Goal: Task Accomplishment & Management: Use online tool/utility

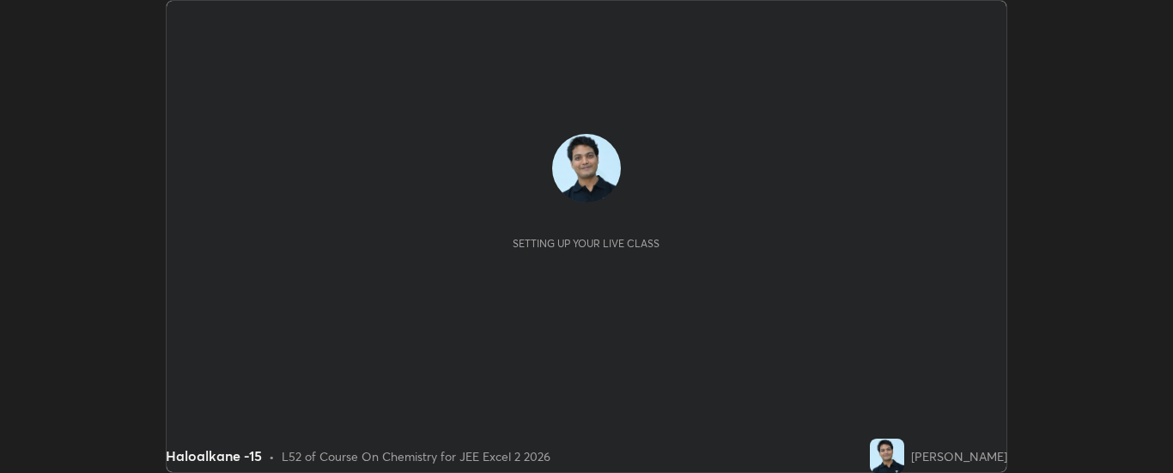
scroll to position [473, 1172]
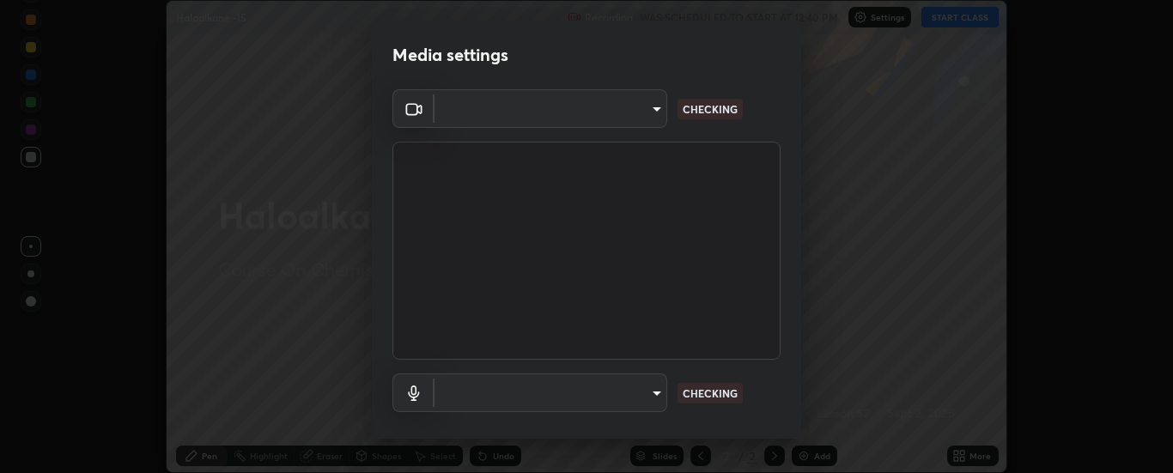
type input "6d3829c99f98afdfe7c29186be8927c2ef9ac3e8f7233b1026567672352cba5b"
type input "communications"
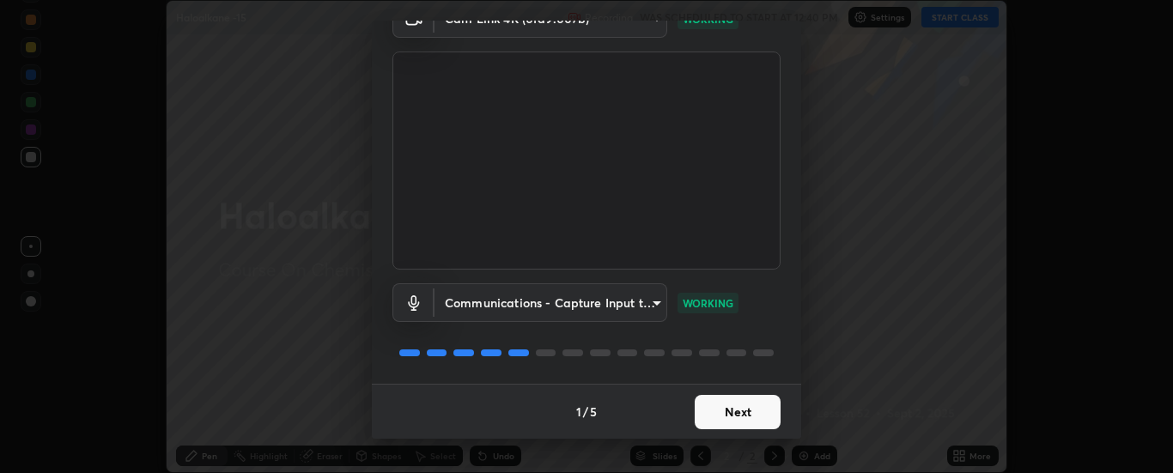
click at [744, 411] on button "Next" at bounding box center [738, 412] width 86 height 34
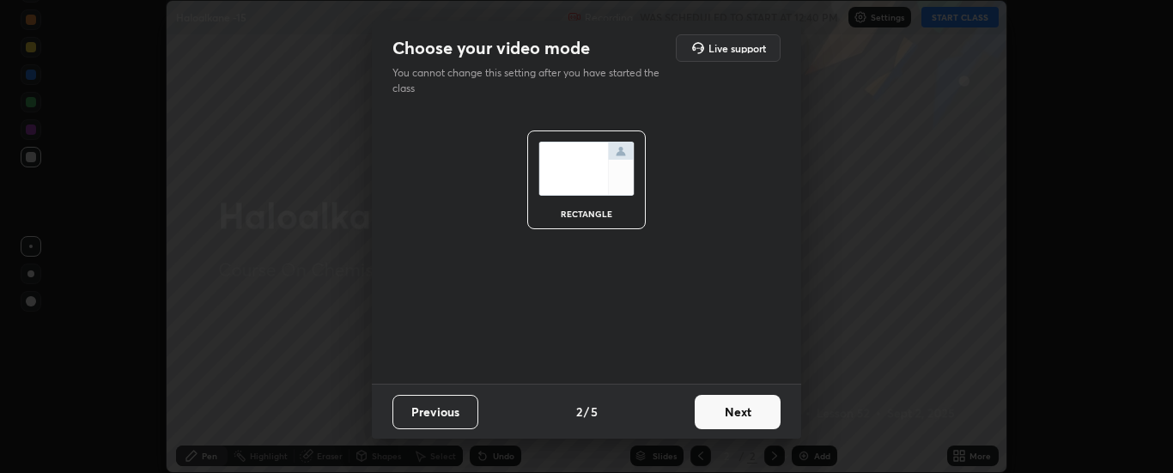
click at [745, 408] on button "Next" at bounding box center [738, 412] width 86 height 34
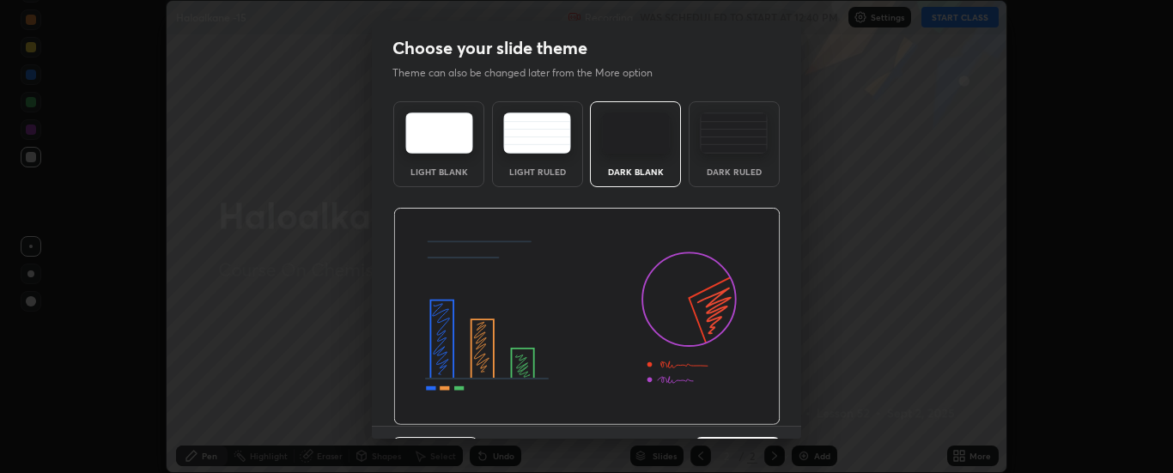
scroll to position [42, 0]
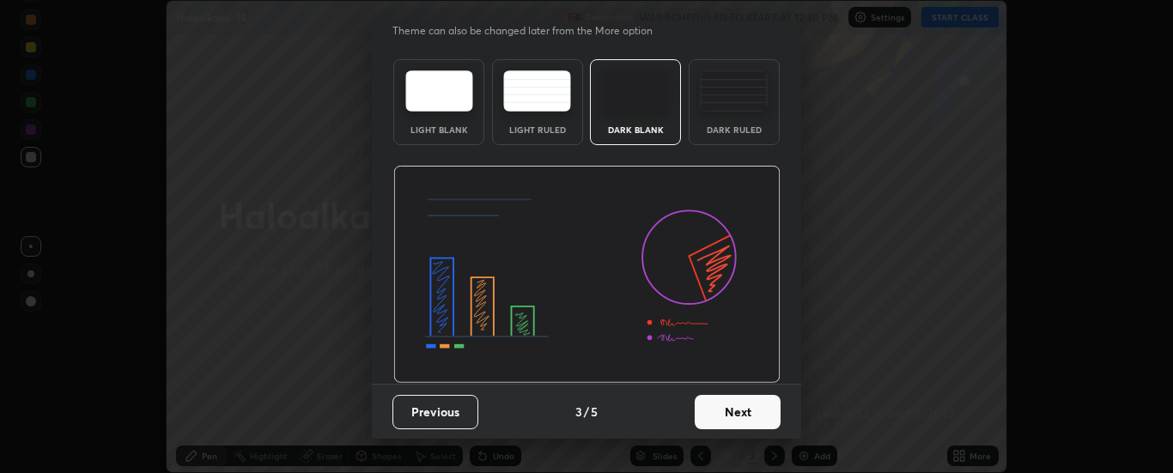
click at [746, 413] on button "Next" at bounding box center [738, 412] width 86 height 34
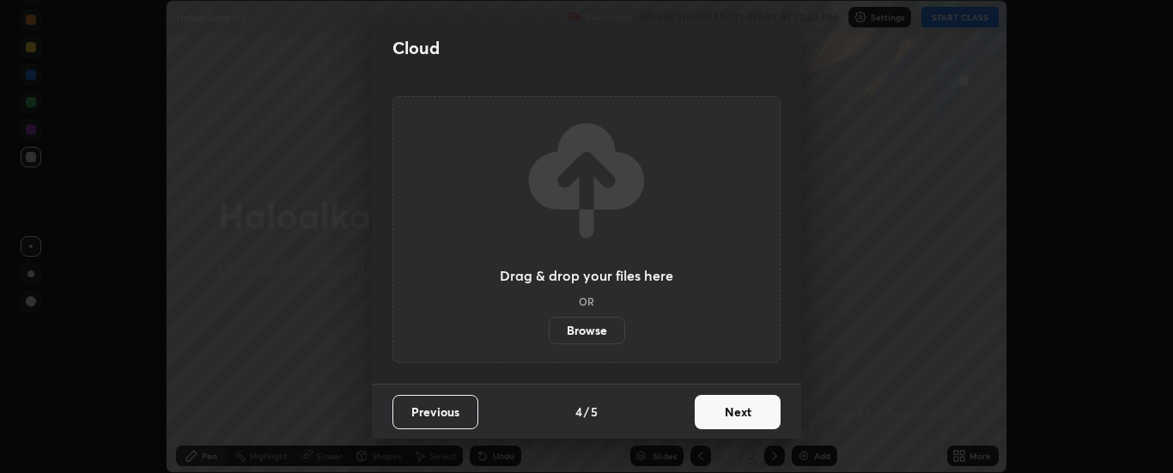
click at [747, 415] on button "Next" at bounding box center [738, 412] width 86 height 34
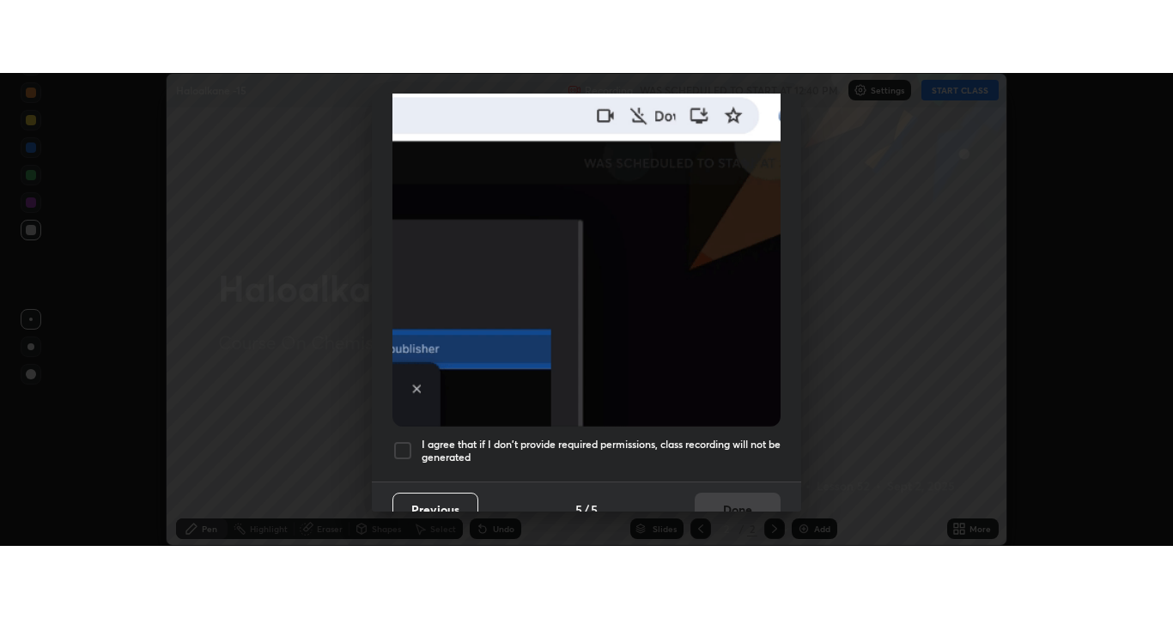
scroll to position [441, 0]
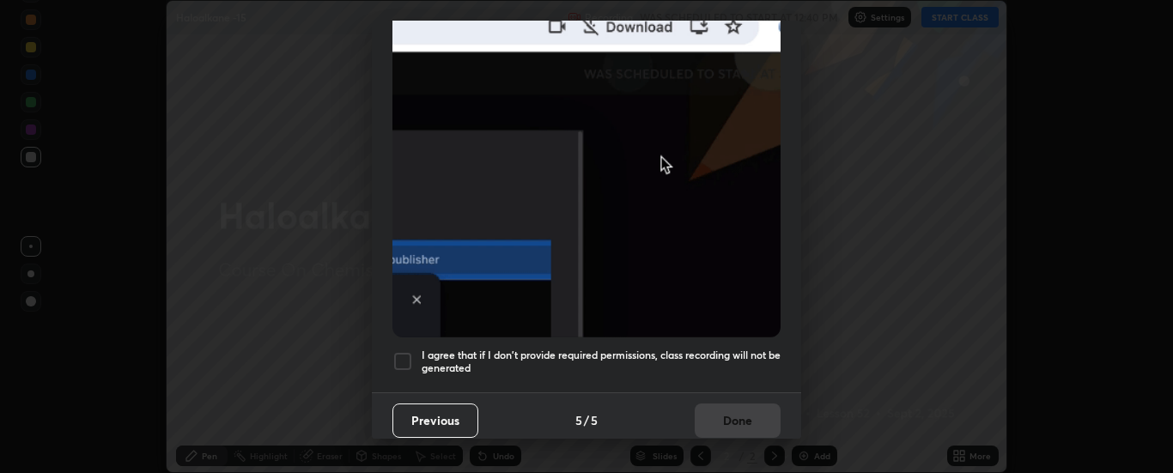
click at [405, 355] on div at bounding box center [402, 361] width 21 height 21
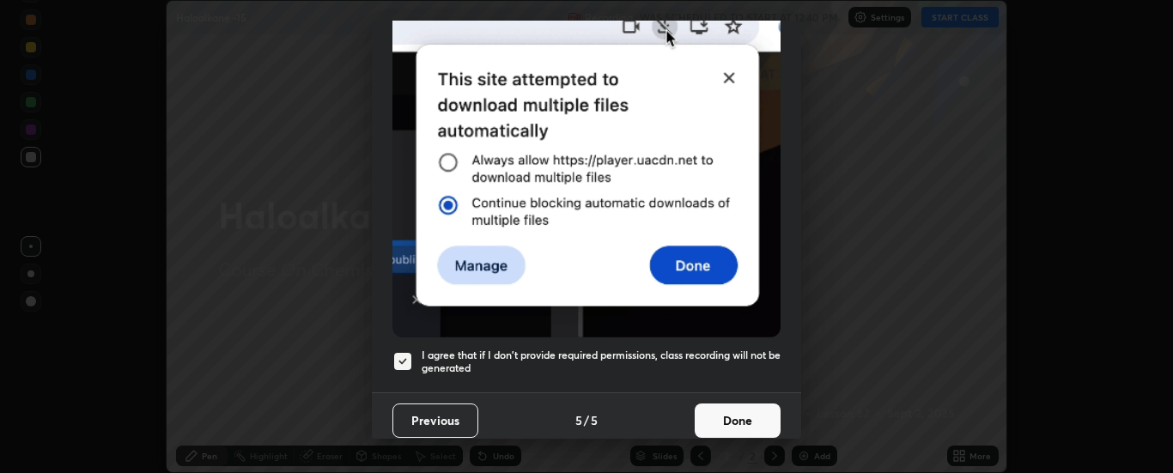
click at [726, 411] on button "Done" at bounding box center [738, 421] width 86 height 34
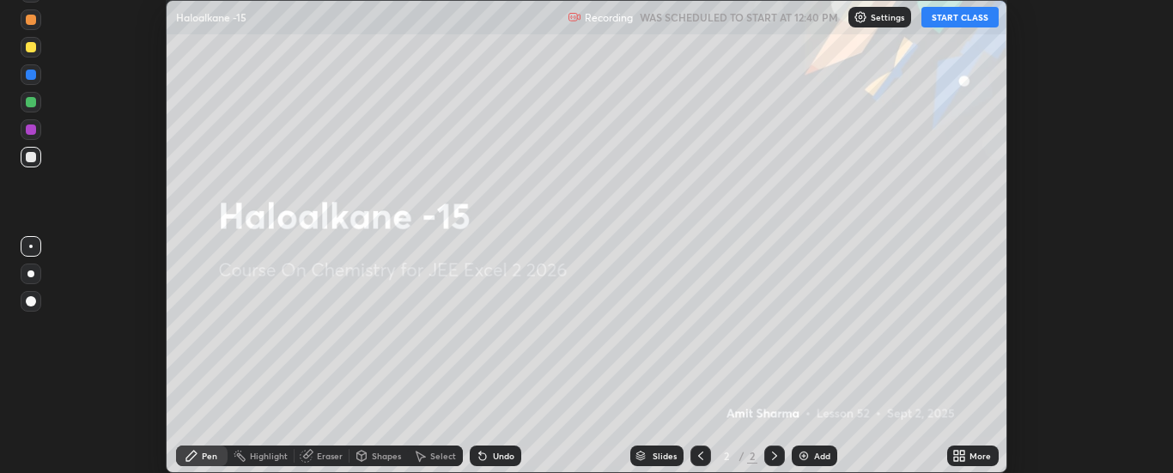
click at [961, 17] on button "START CLASS" at bounding box center [959, 17] width 77 height 21
click at [974, 457] on div "More" at bounding box center [979, 456] width 21 height 9
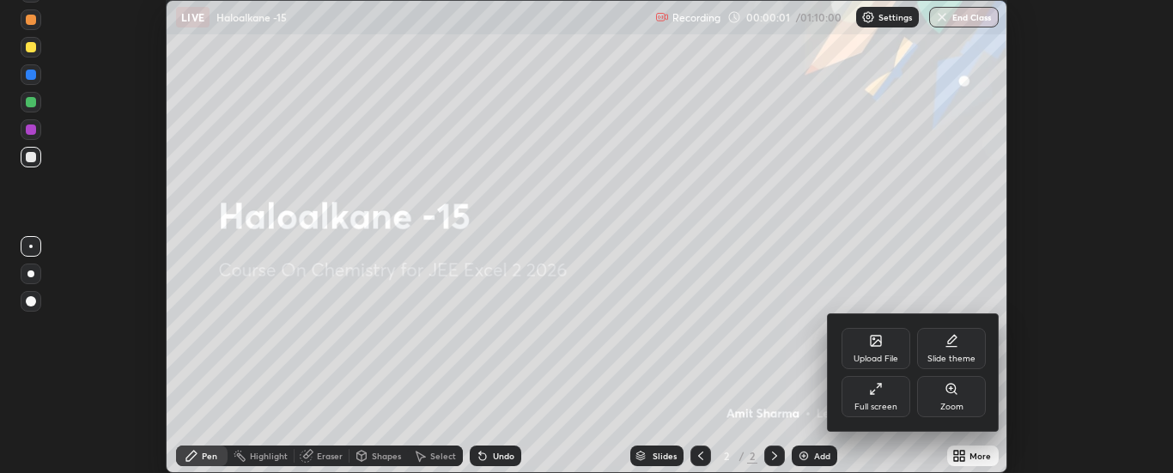
click at [875, 393] on icon at bounding box center [876, 389] width 14 height 14
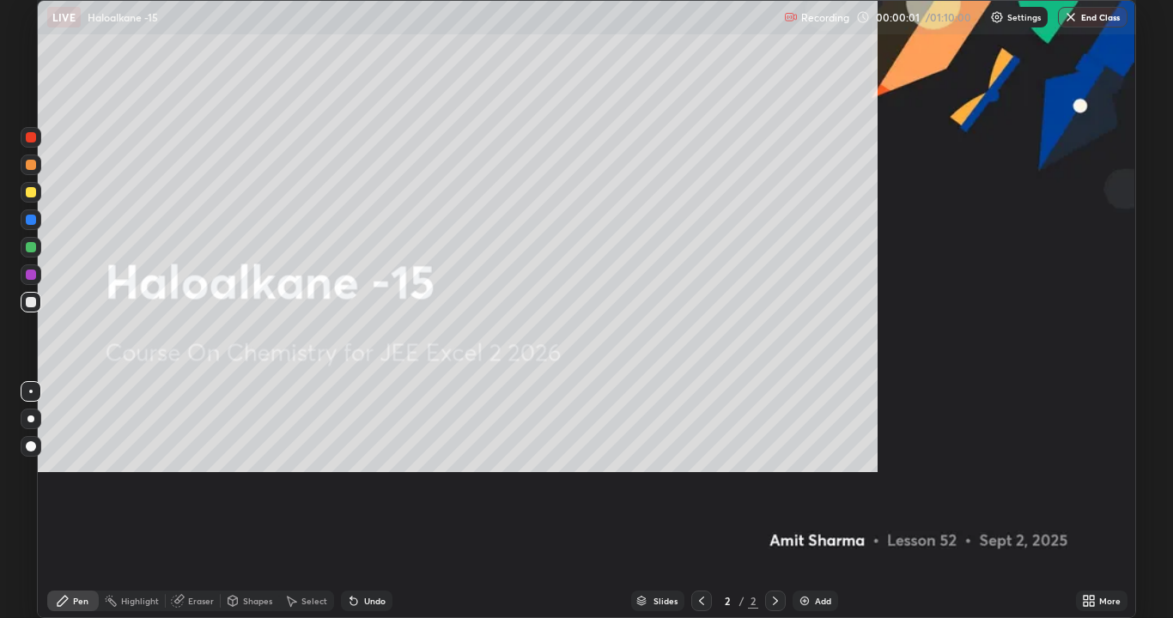
scroll to position [618, 1173]
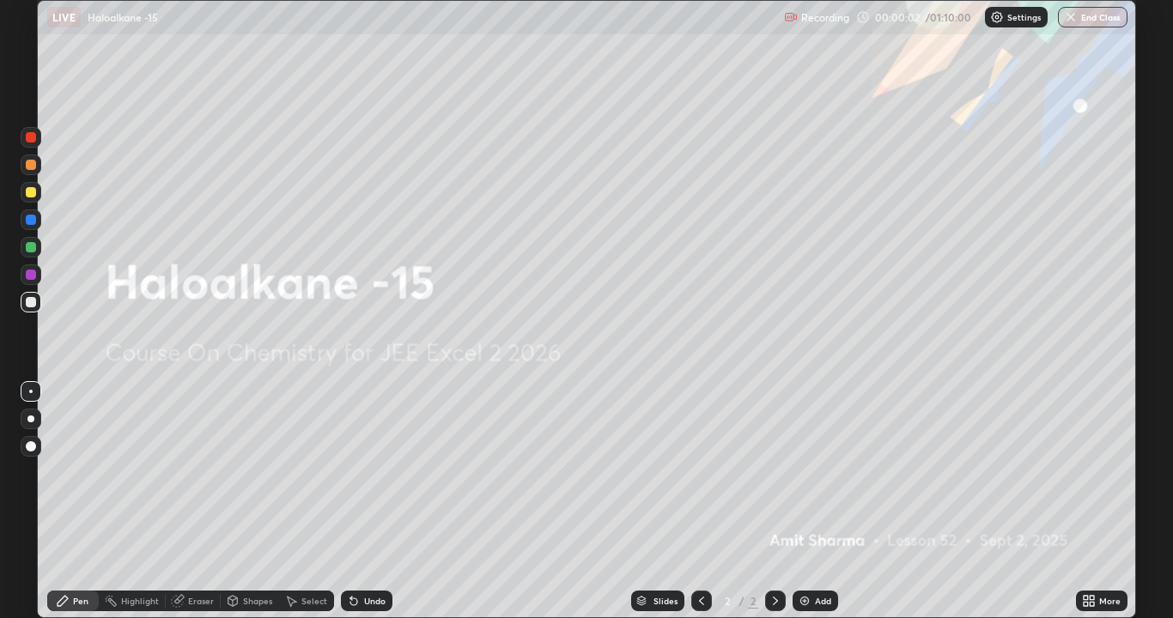
click at [819, 472] on div "Add" at bounding box center [823, 601] width 16 height 9
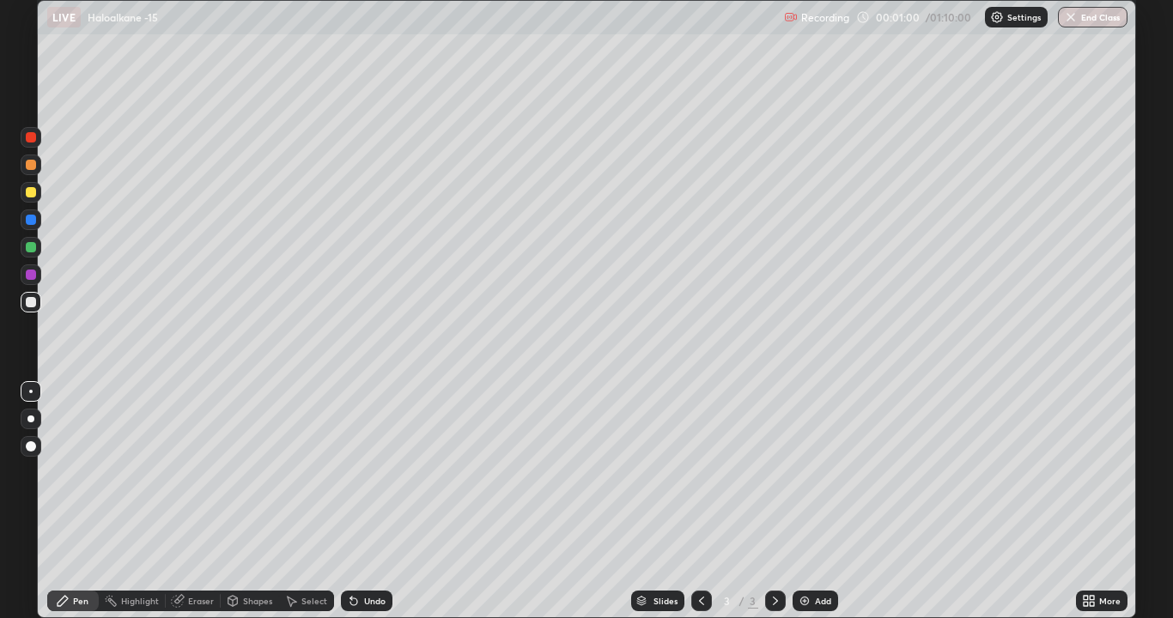
click at [802, 472] on img at bounding box center [805, 601] width 14 height 14
click at [804, 472] on img at bounding box center [805, 601] width 14 height 14
click at [704, 472] on icon at bounding box center [702, 601] width 14 height 14
click at [700, 472] on icon at bounding box center [702, 601] width 14 height 14
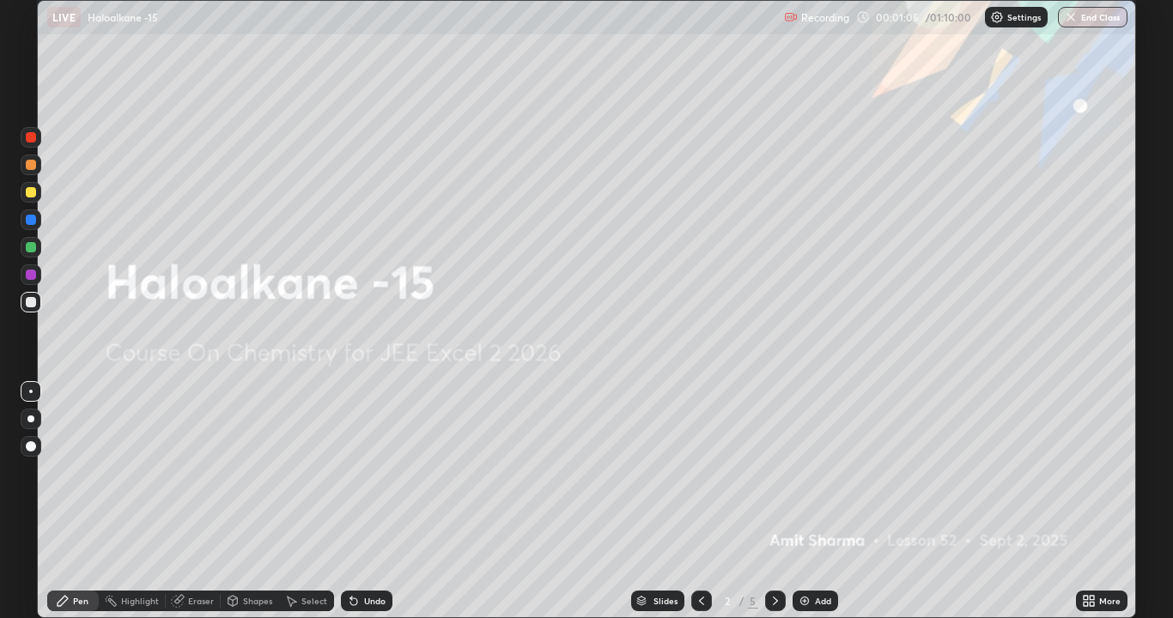
click at [774, 472] on icon at bounding box center [776, 601] width 14 height 14
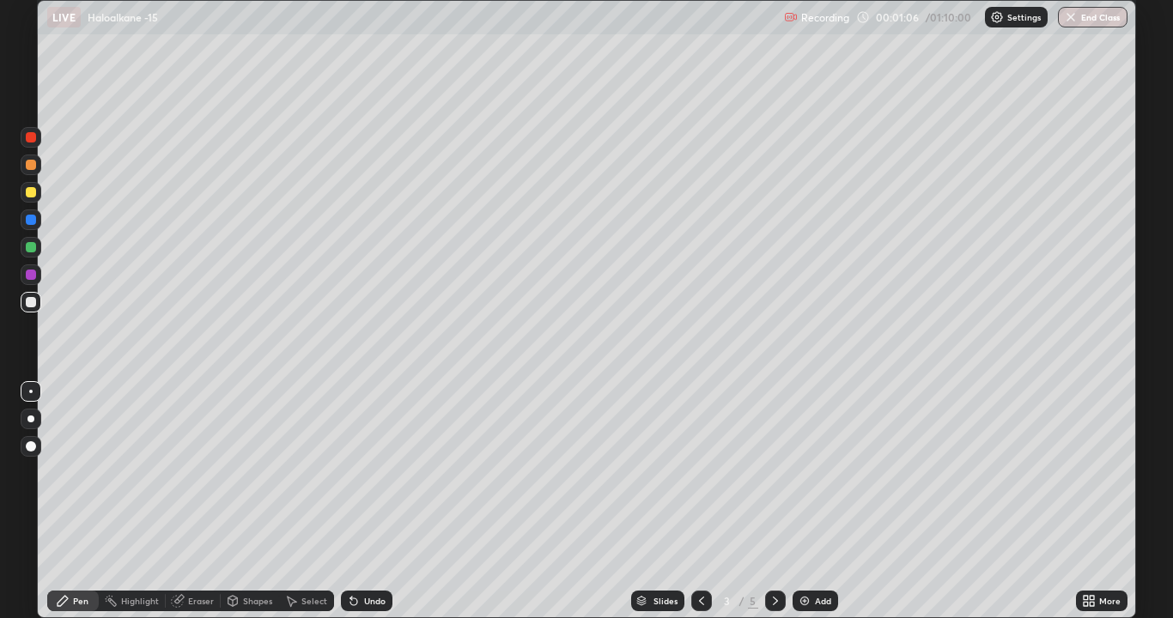
click at [32, 191] on div at bounding box center [31, 192] width 10 height 10
click at [35, 298] on div at bounding box center [31, 302] width 21 height 21
click at [31, 191] on div at bounding box center [31, 192] width 10 height 10
click at [35, 300] on div at bounding box center [31, 302] width 10 height 10
click at [33, 136] on div at bounding box center [31, 137] width 10 height 10
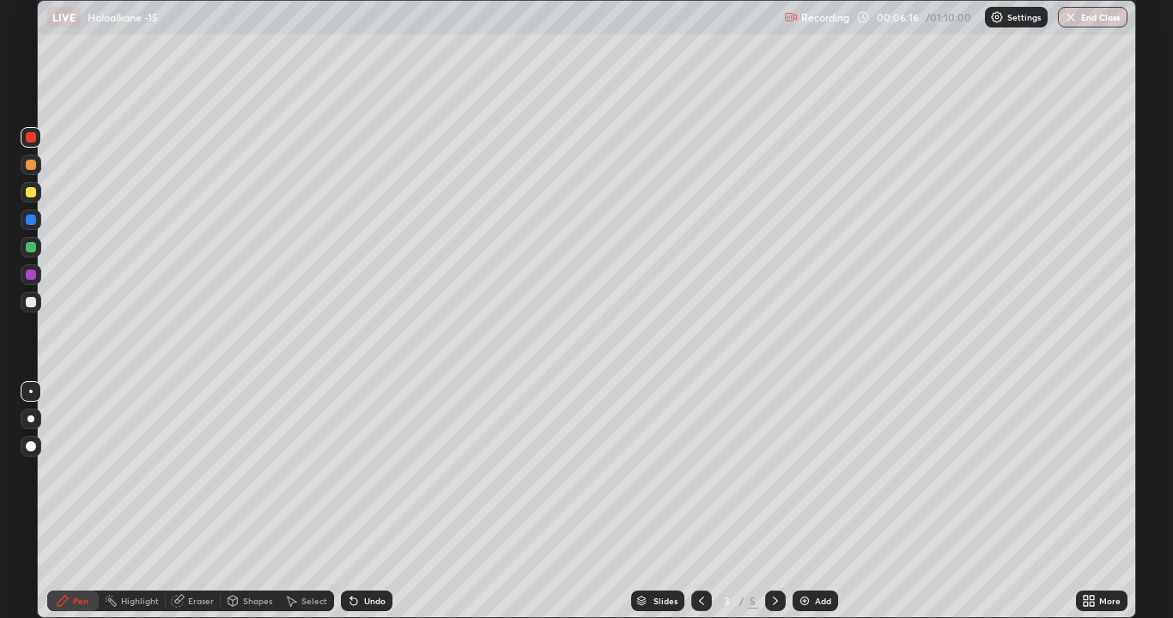
click at [34, 300] on div at bounding box center [31, 302] width 10 height 10
click at [34, 141] on div at bounding box center [31, 137] width 10 height 10
click at [29, 306] on div at bounding box center [31, 302] width 10 height 10
click at [32, 193] on div at bounding box center [31, 192] width 10 height 10
click at [27, 302] on div at bounding box center [31, 302] width 10 height 10
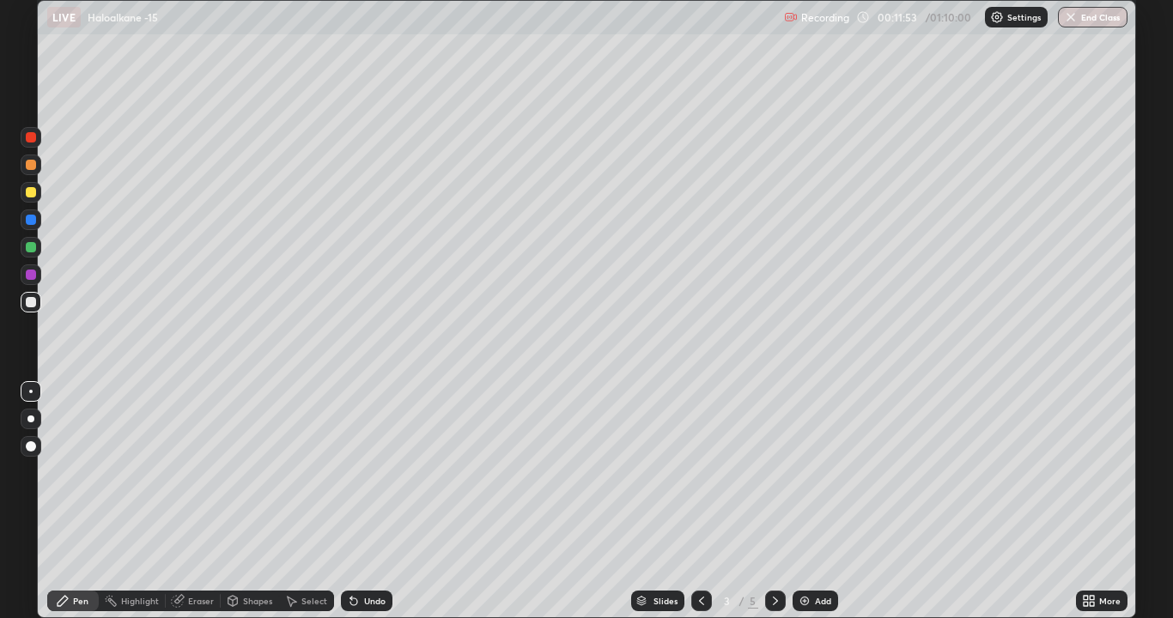
click at [774, 472] on icon at bounding box center [776, 601] width 14 height 14
click at [33, 191] on div at bounding box center [31, 192] width 10 height 10
click at [32, 302] on div at bounding box center [31, 302] width 10 height 10
click at [701, 472] on icon at bounding box center [701, 601] width 5 height 9
click at [195, 472] on div "Eraser" at bounding box center [201, 601] width 26 height 9
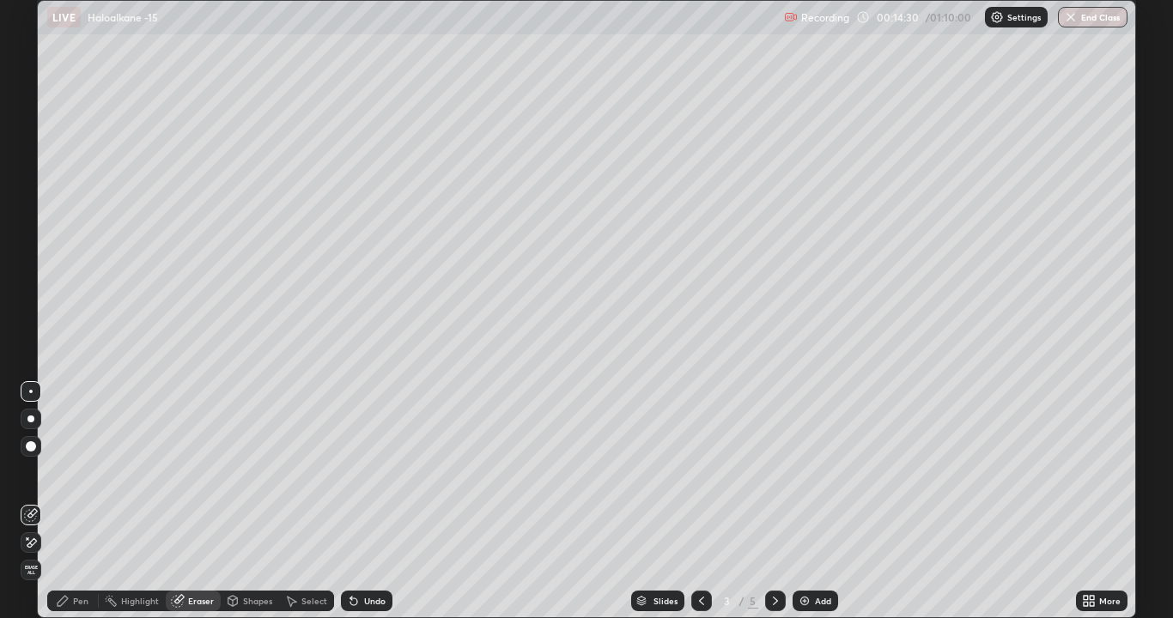
click at [84, 472] on div "Pen" at bounding box center [80, 601] width 15 height 9
click at [774, 472] on div at bounding box center [775, 601] width 21 height 21
click at [773, 472] on div at bounding box center [775, 601] width 21 height 21
click at [699, 472] on icon at bounding box center [702, 601] width 14 height 14
click at [812, 472] on div "Add" at bounding box center [816, 601] width 46 height 21
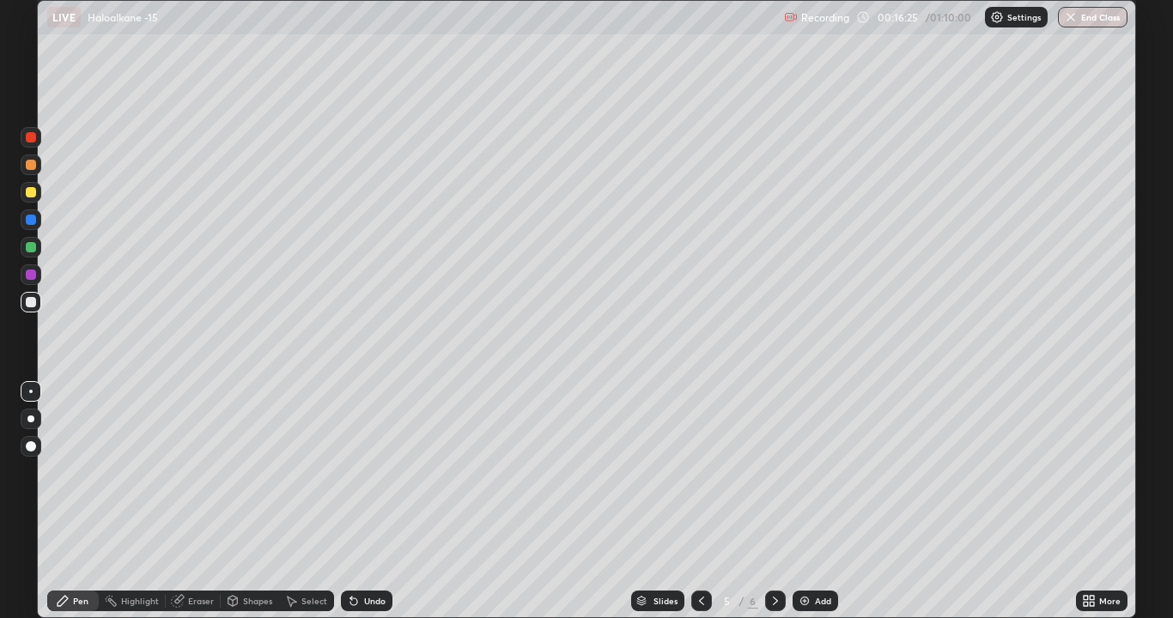
click at [720, 472] on div "5" at bounding box center [727, 601] width 17 height 10
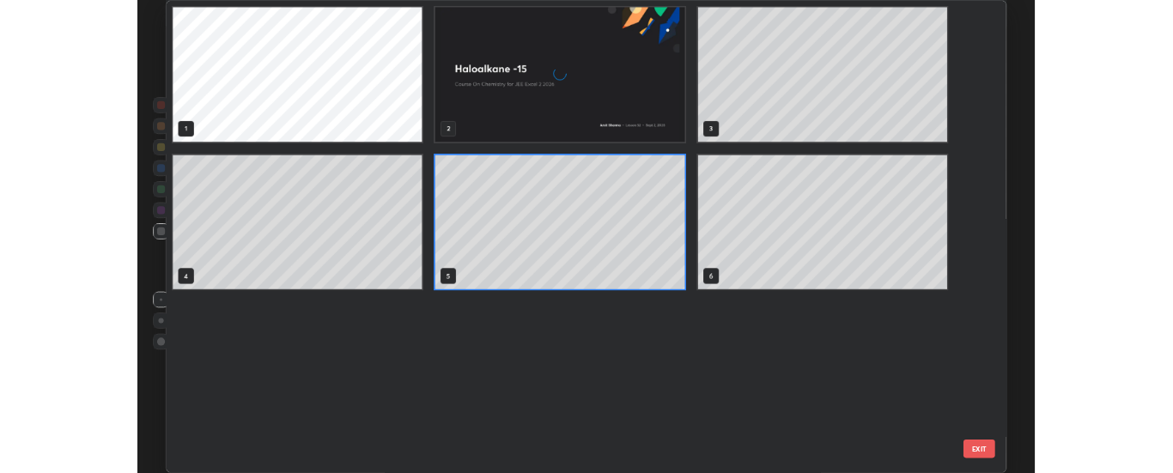
scroll to position [611, 1089]
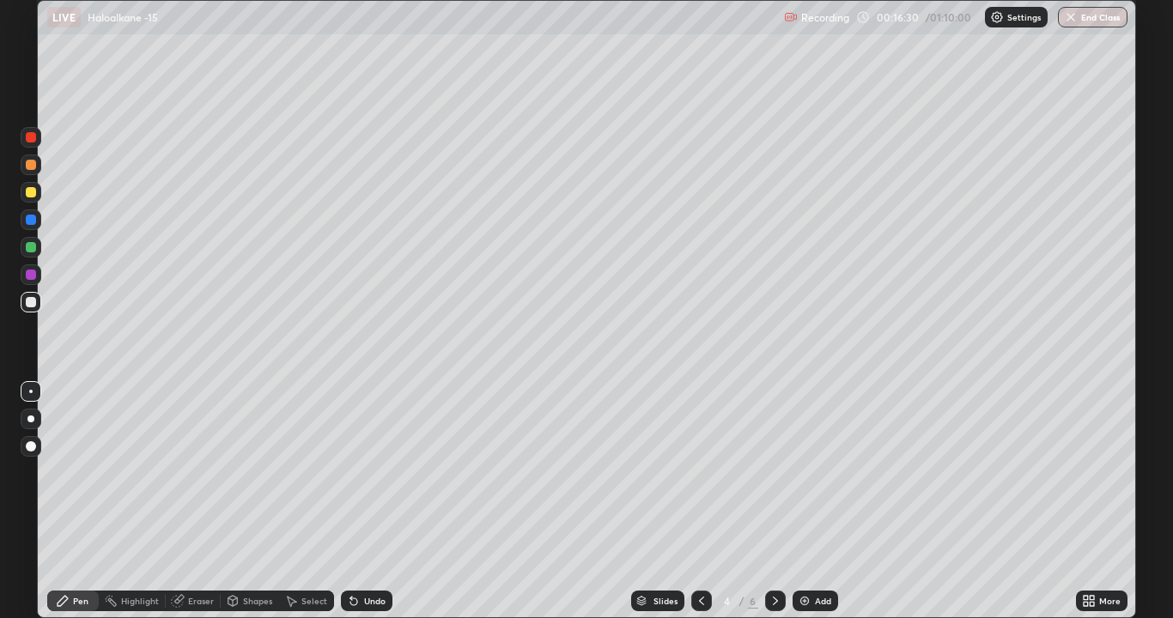
click at [771, 472] on icon at bounding box center [776, 601] width 14 height 14
click at [34, 193] on div at bounding box center [31, 192] width 10 height 10
click at [32, 302] on div at bounding box center [31, 302] width 10 height 10
click at [775, 472] on icon at bounding box center [776, 601] width 14 height 14
click at [38, 190] on div at bounding box center [31, 192] width 21 height 21
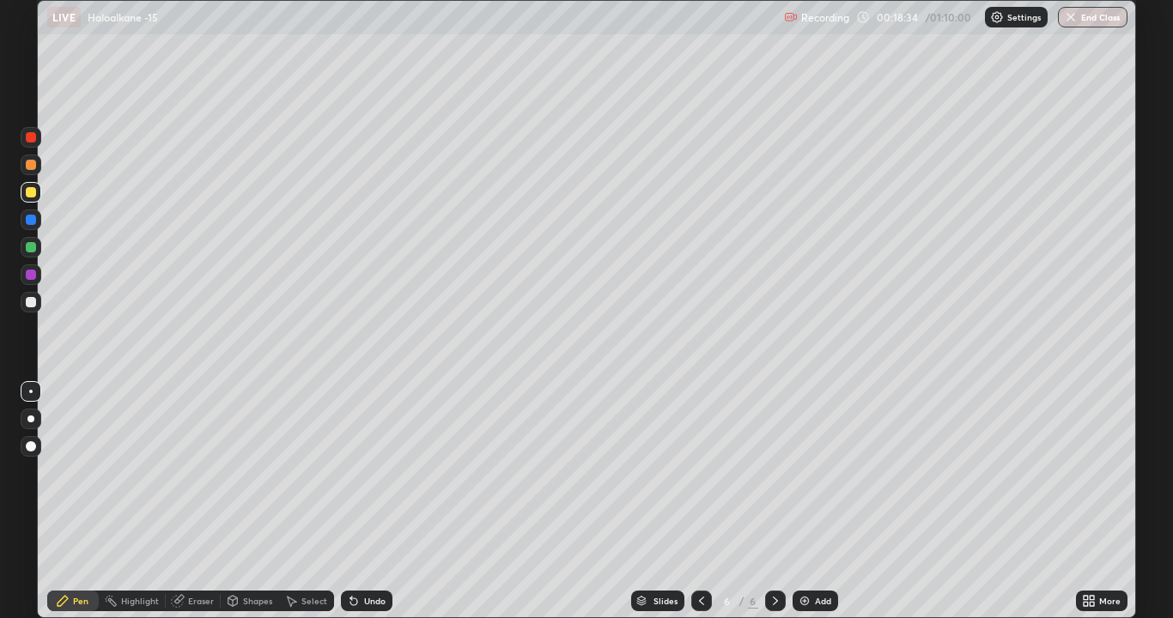
click at [350, 472] on icon at bounding box center [351, 598] width 2 height 2
click at [29, 300] on div at bounding box center [31, 302] width 10 height 10
click at [32, 303] on div at bounding box center [31, 302] width 10 height 10
click at [805, 472] on img at bounding box center [805, 601] width 14 height 14
click at [29, 275] on div at bounding box center [31, 275] width 10 height 10
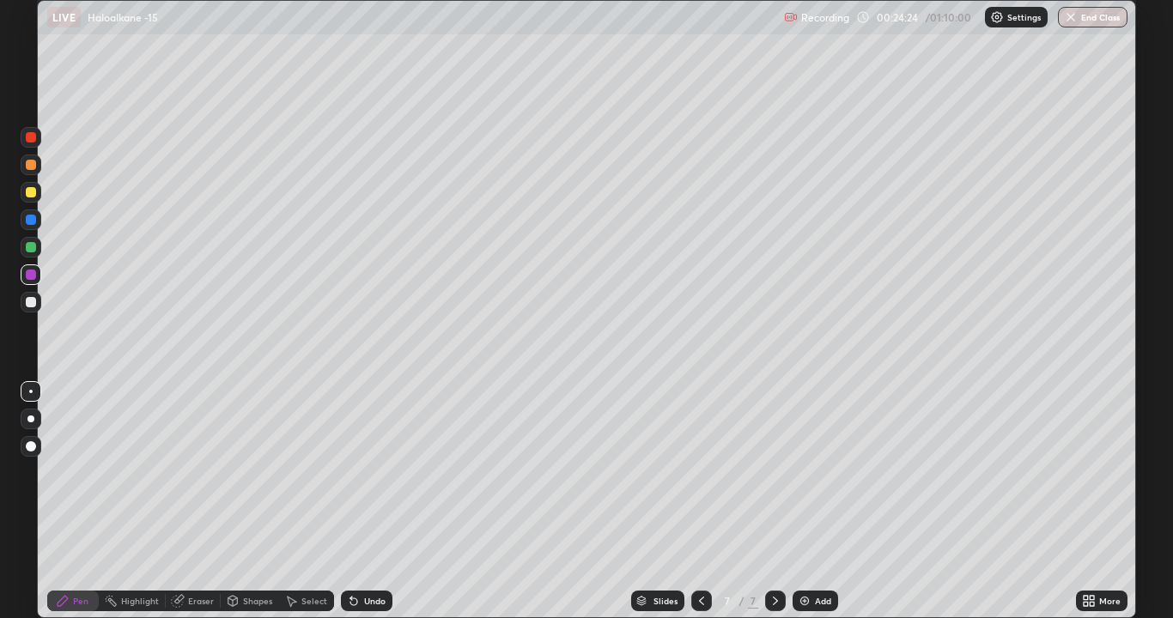
click at [29, 302] on div at bounding box center [31, 302] width 10 height 10
click at [32, 276] on div at bounding box center [31, 275] width 10 height 10
click at [30, 305] on div at bounding box center [31, 302] width 10 height 10
click at [33, 273] on div at bounding box center [31, 275] width 10 height 10
click at [28, 302] on div at bounding box center [31, 302] width 10 height 10
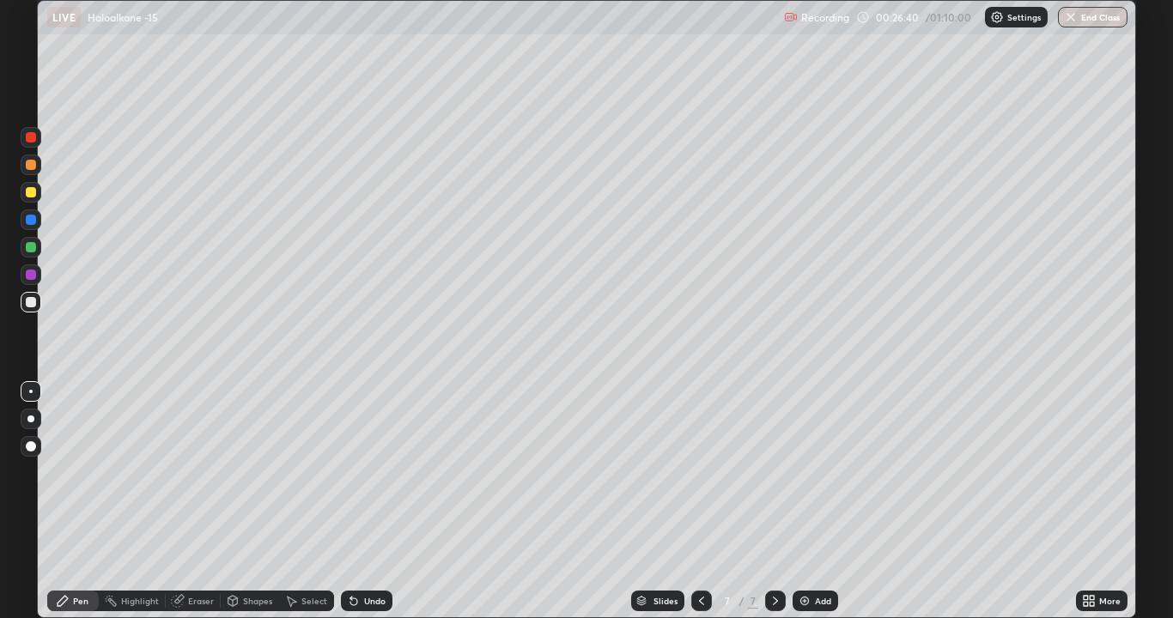
click at [31, 273] on div at bounding box center [31, 275] width 10 height 10
click at [31, 308] on div at bounding box center [31, 302] width 21 height 21
click at [31, 138] on div at bounding box center [31, 137] width 10 height 10
click at [29, 304] on div at bounding box center [31, 302] width 10 height 10
click at [817, 472] on div "Add" at bounding box center [816, 601] width 46 height 21
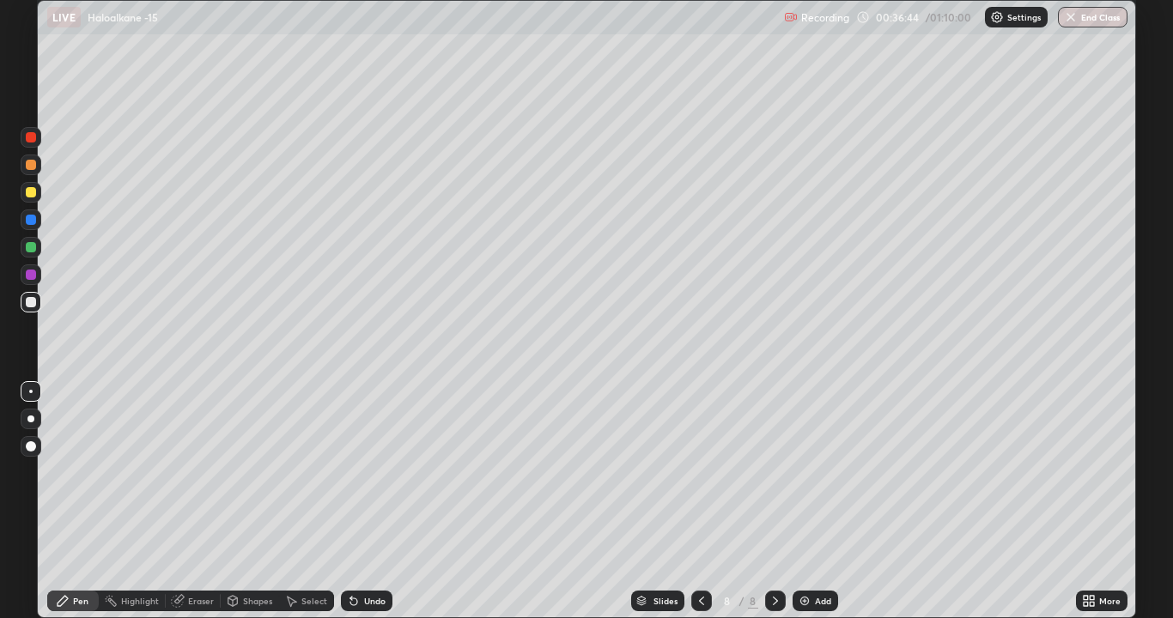
click at [803, 472] on img at bounding box center [805, 601] width 14 height 14
click at [34, 193] on div at bounding box center [31, 192] width 10 height 10
click at [33, 247] on div at bounding box center [31, 247] width 10 height 10
click at [31, 193] on div at bounding box center [31, 192] width 10 height 10
click at [251, 472] on div "Shapes" at bounding box center [257, 601] width 29 height 9
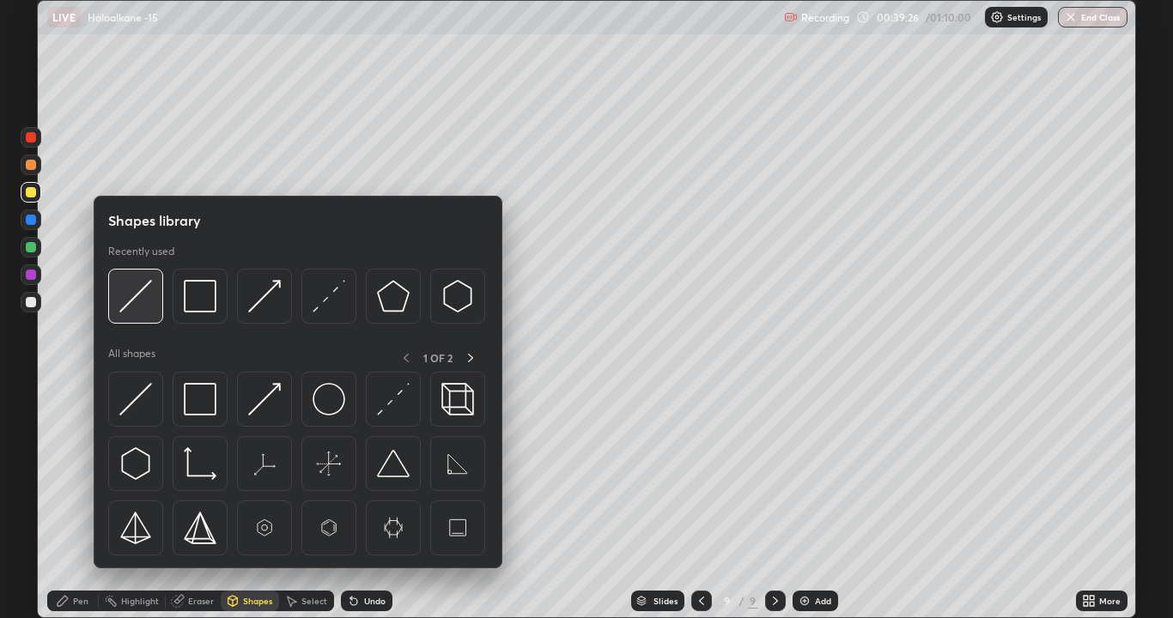
click at [144, 289] on img at bounding box center [135, 296] width 33 height 33
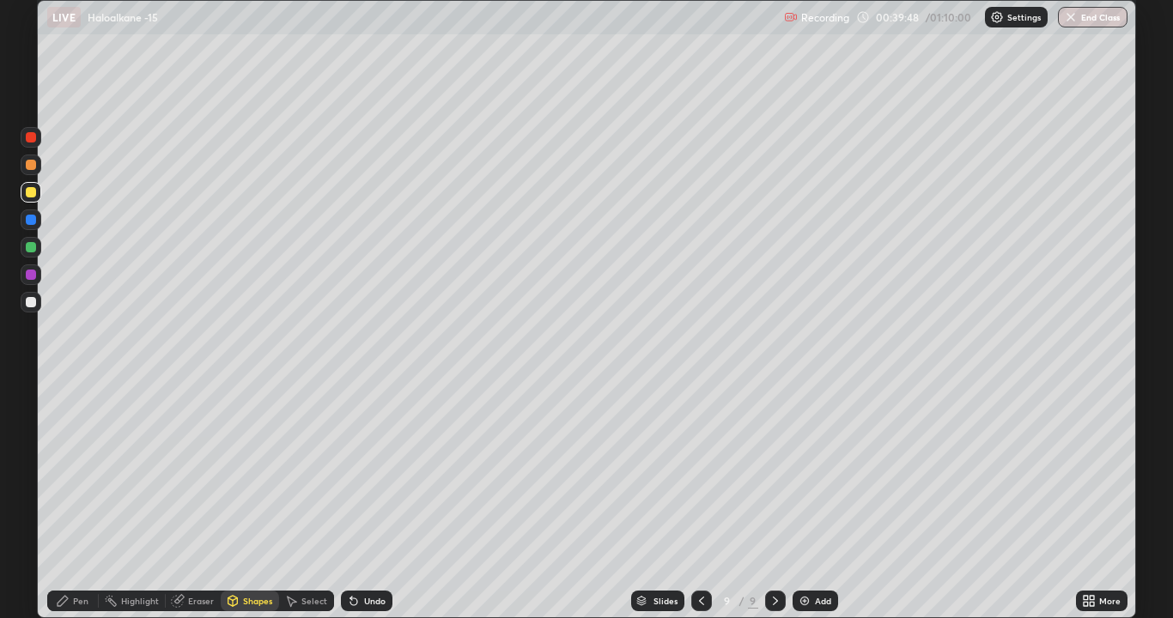
click at [32, 301] on div at bounding box center [31, 302] width 10 height 10
click at [43, 124] on div at bounding box center [30, 137] width 27 height 27
click at [32, 300] on div at bounding box center [31, 302] width 10 height 10
click at [356, 472] on icon at bounding box center [354, 601] width 14 height 14
click at [68, 472] on icon at bounding box center [63, 601] width 14 height 14
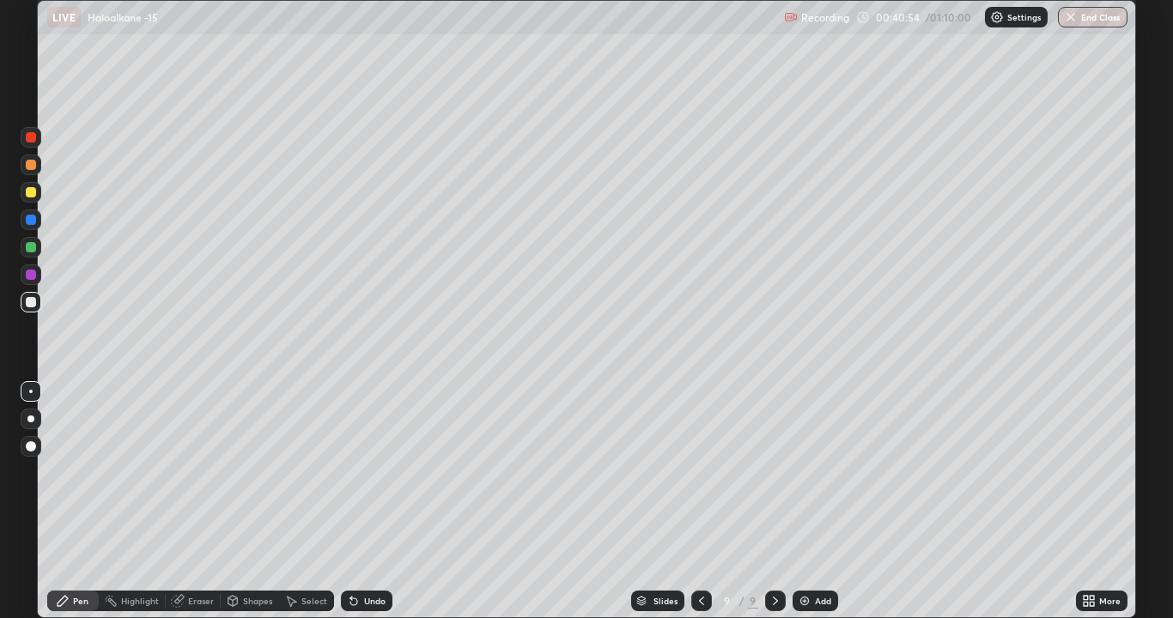
click at [32, 191] on div at bounding box center [31, 192] width 10 height 10
click at [257, 472] on div "Shapes" at bounding box center [257, 601] width 29 height 9
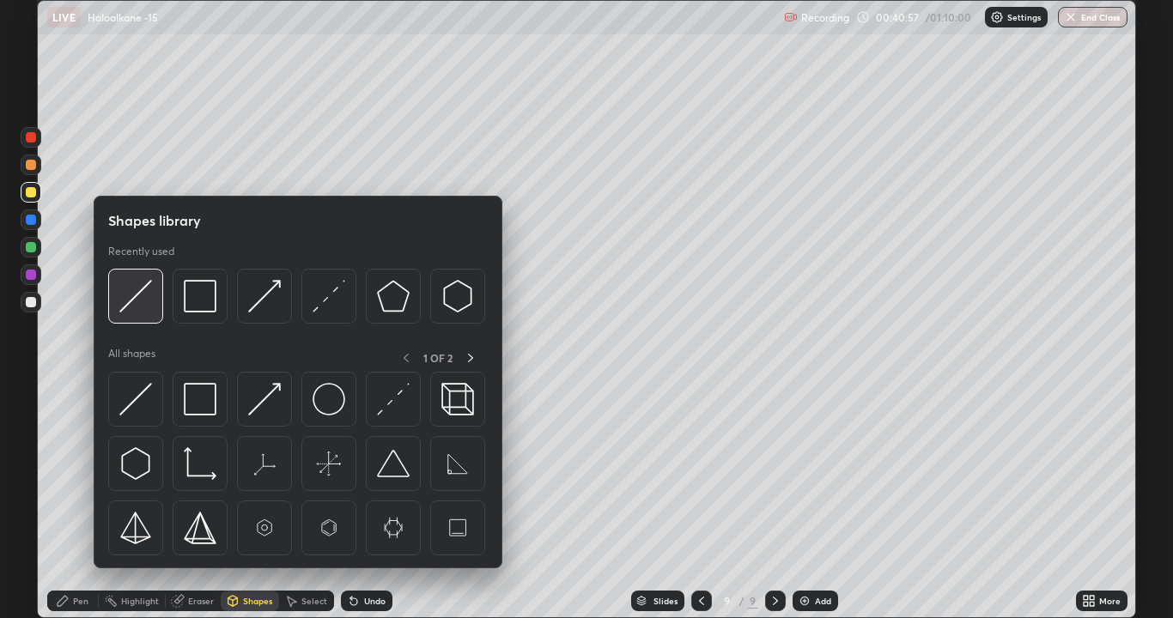
click at [146, 291] on img at bounding box center [135, 296] width 33 height 33
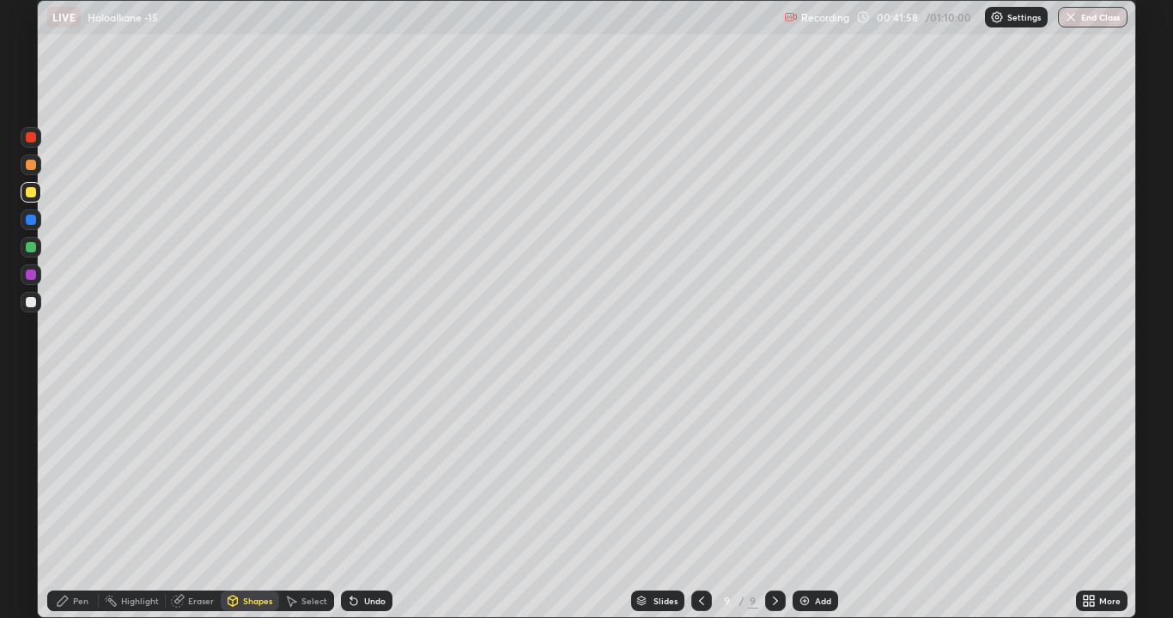
click at [32, 301] on div at bounding box center [31, 302] width 10 height 10
click at [251, 472] on div "Shapes" at bounding box center [257, 601] width 29 height 9
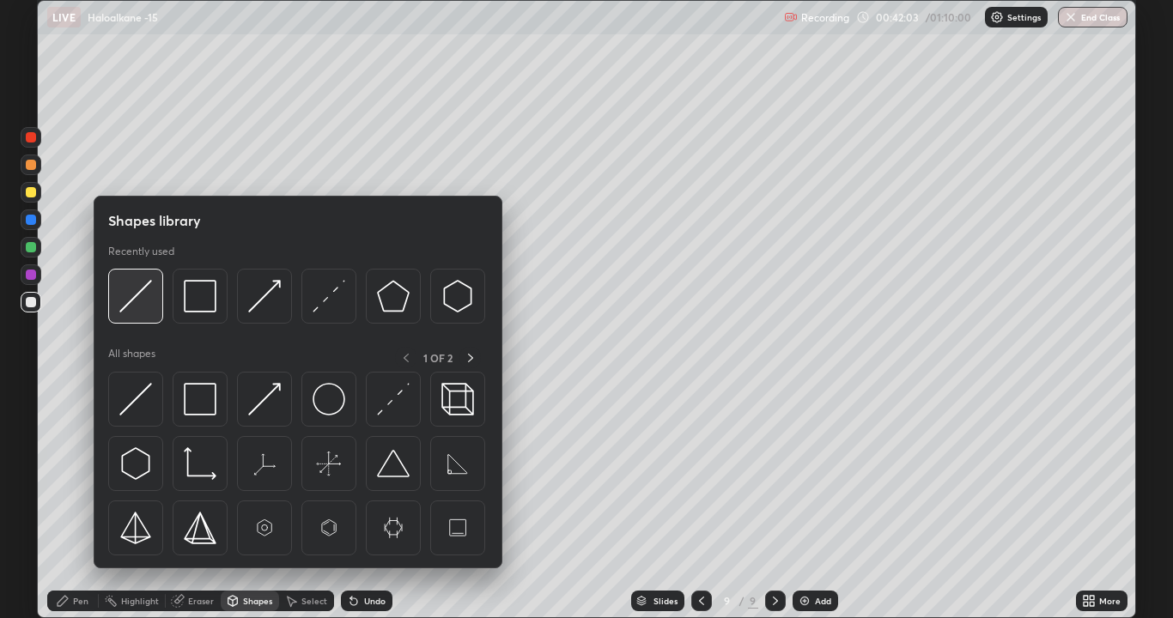
click at [144, 295] on img at bounding box center [135, 296] width 33 height 33
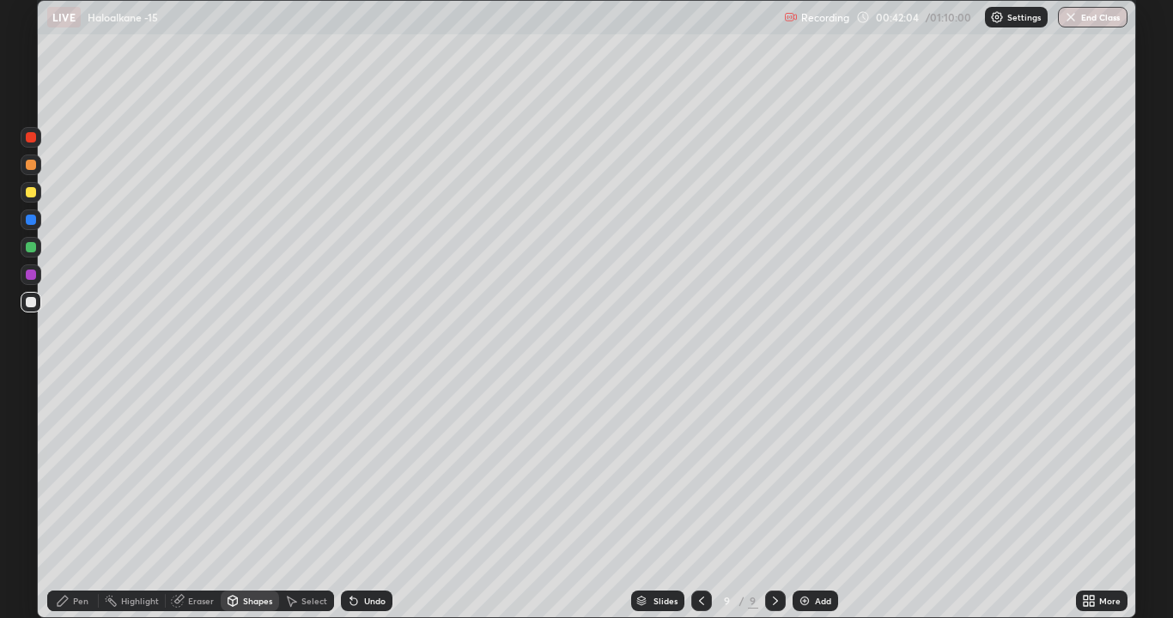
click at [33, 195] on div at bounding box center [31, 192] width 10 height 10
click at [86, 472] on div "Pen" at bounding box center [80, 601] width 15 height 9
click at [31, 302] on div at bounding box center [31, 302] width 10 height 10
click at [375, 472] on div "Undo" at bounding box center [374, 601] width 21 height 9
click at [33, 247] on div at bounding box center [31, 247] width 10 height 10
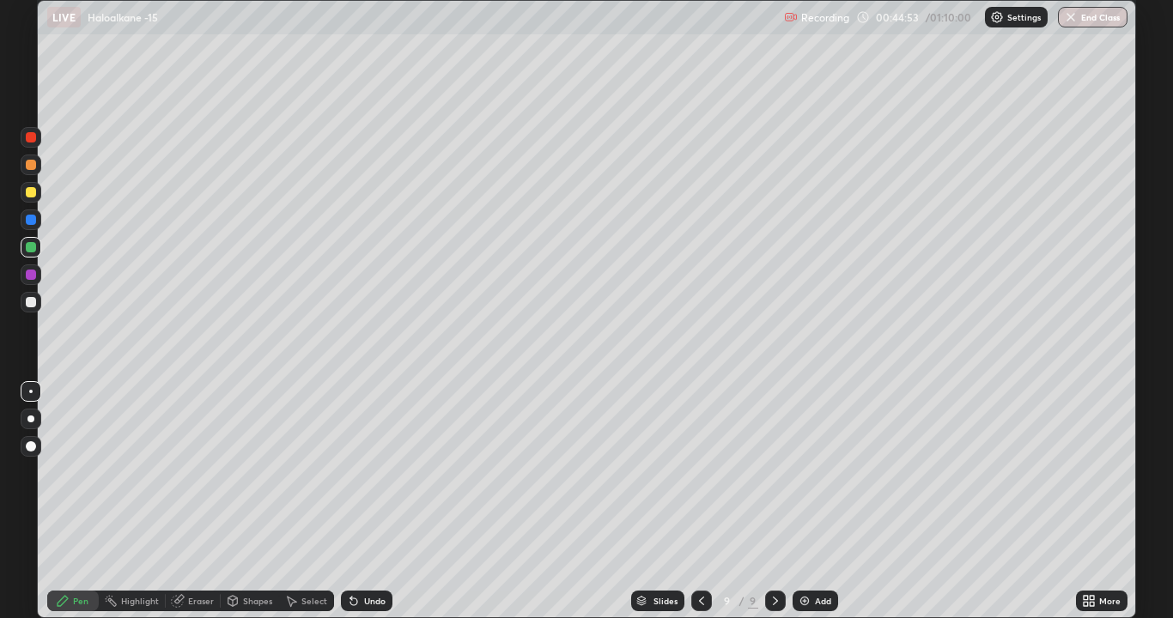
click at [32, 245] on div at bounding box center [31, 247] width 10 height 10
click at [259, 472] on div "Shapes" at bounding box center [250, 601] width 58 height 34
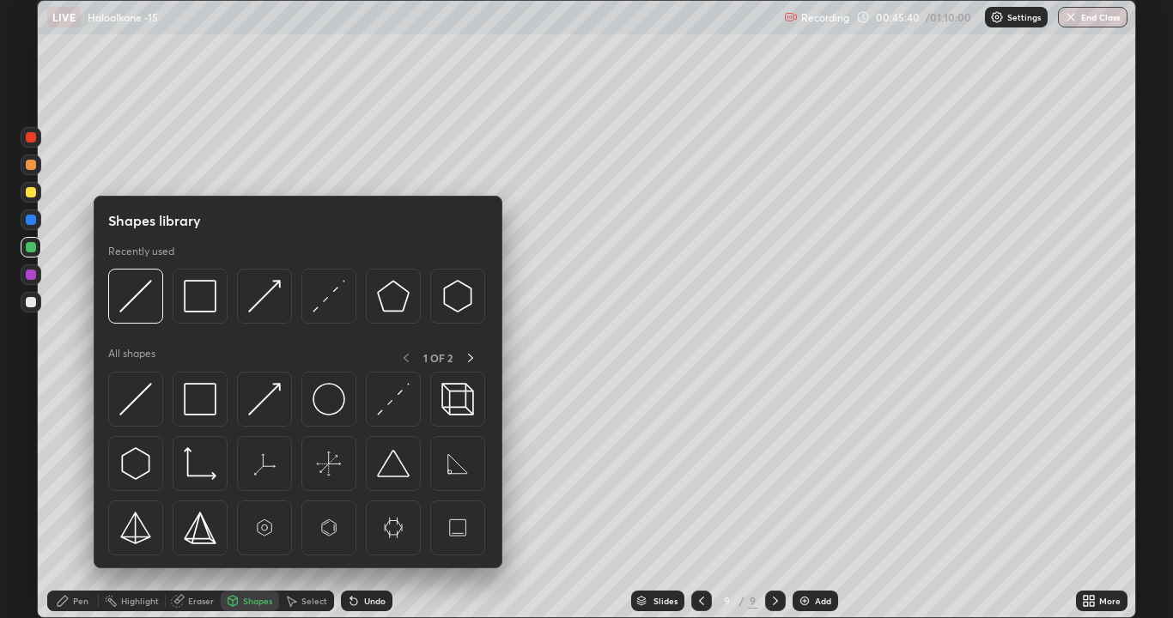
click at [270, 472] on div "Shapes library Recently used All shapes 1 OF 2" at bounding box center [298, 382] width 409 height 373
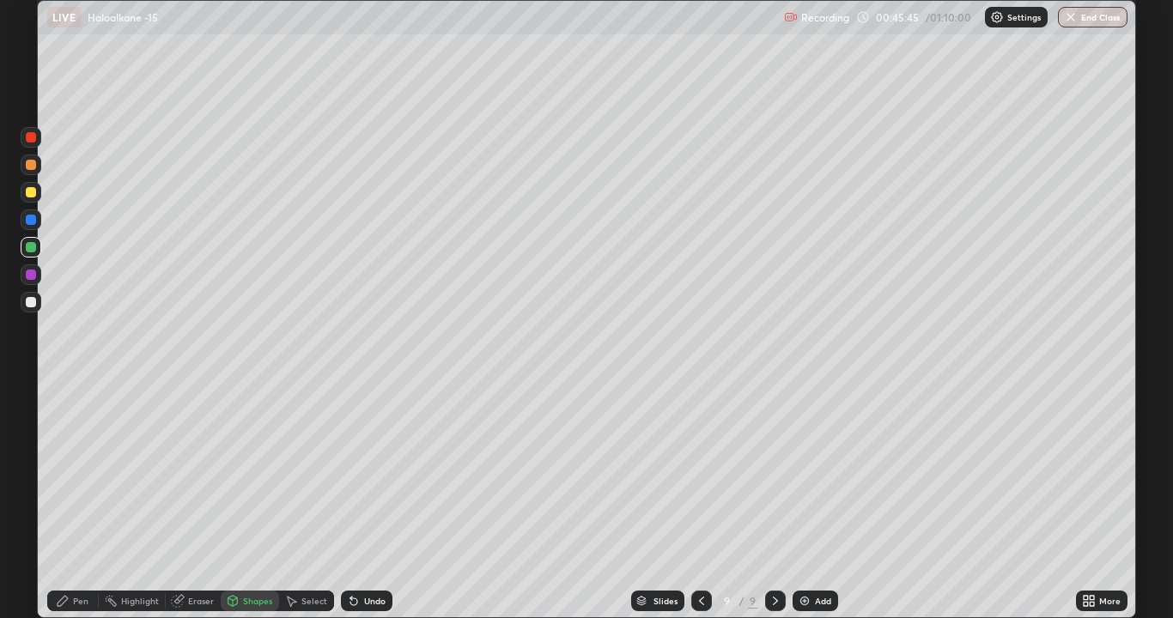
click at [76, 472] on div "Pen" at bounding box center [80, 601] width 15 height 9
click at [801, 472] on img at bounding box center [805, 601] width 14 height 14
click at [697, 472] on icon at bounding box center [701, 601] width 14 height 14
click at [774, 472] on icon at bounding box center [776, 601] width 14 height 14
click at [34, 305] on div at bounding box center [31, 302] width 10 height 10
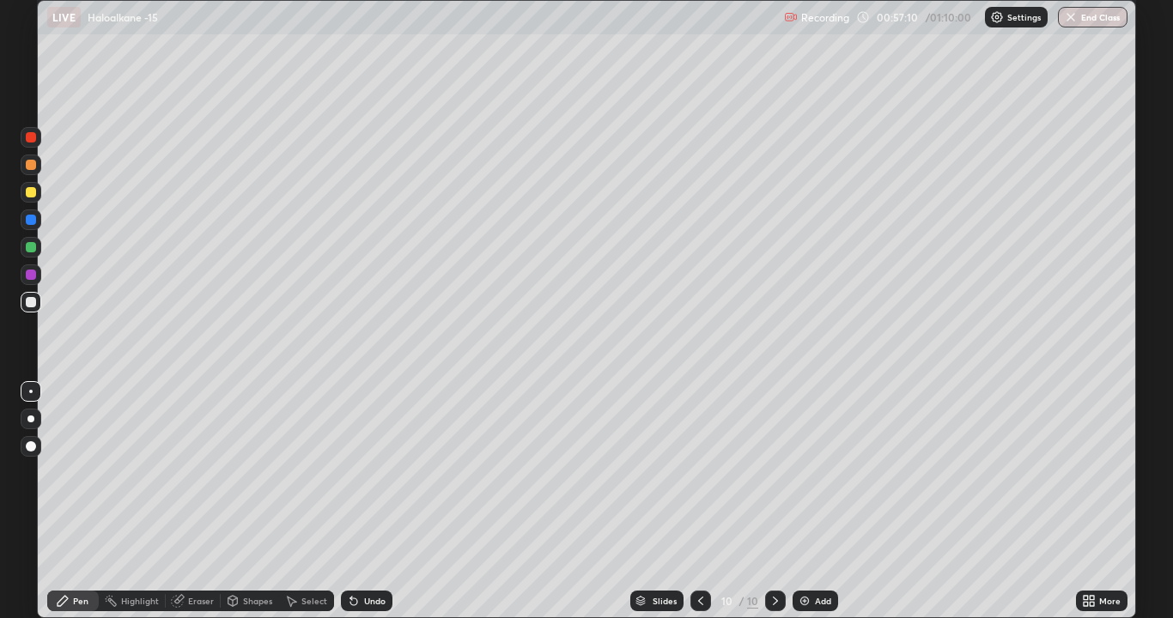
click at [32, 301] on div at bounding box center [31, 302] width 10 height 10
click at [809, 472] on img at bounding box center [805, 601] width 14 height 14
click at [33, 191] on div at bounding box center [31, 192] width 10 height 10
click at [33, 301] on div at bounding box center [31, 302] width 10 height 10
click at [809, 472] on img at bounding box center [805, 601] width 14 height 14
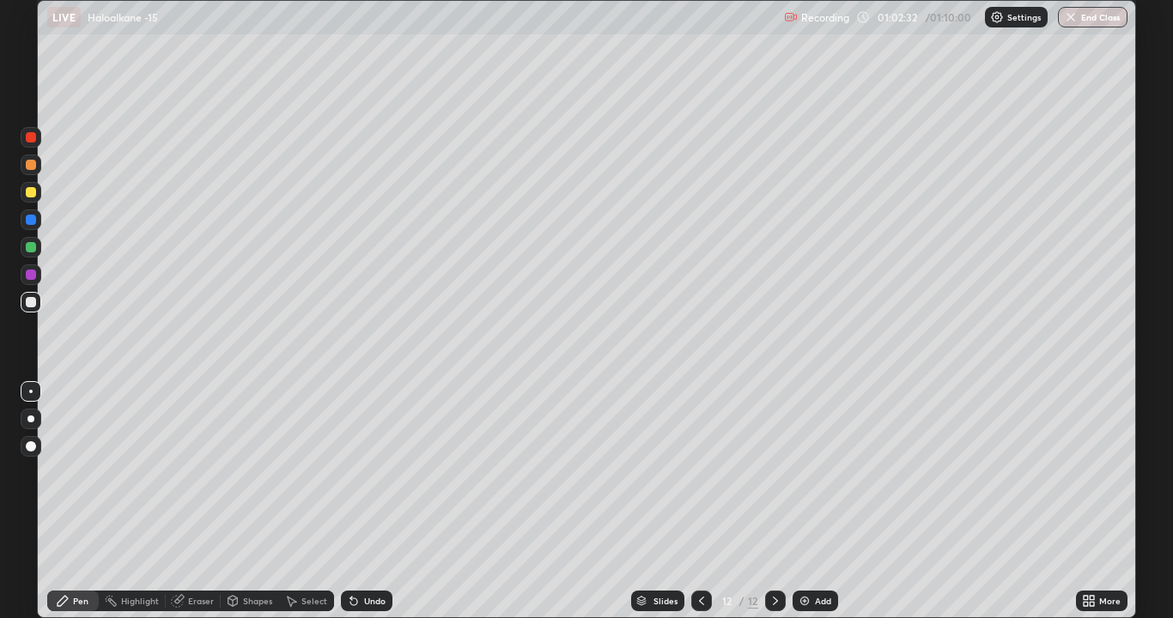
click at [359, 472] on div "Undo" at bounding box center [367, 601] width 52 height 21
click at [34, 274] on div at bounding box center [31, 275] width 10 height 10
click at [34, 247] on div at bounding box center [31, 247] width 10 height 10
click at [371, 472] on div "Undo" at bounding box center [374, 601] width 21 height 9
click at [34, 305] on div at bounding box center [31, 302] width 10 height 10
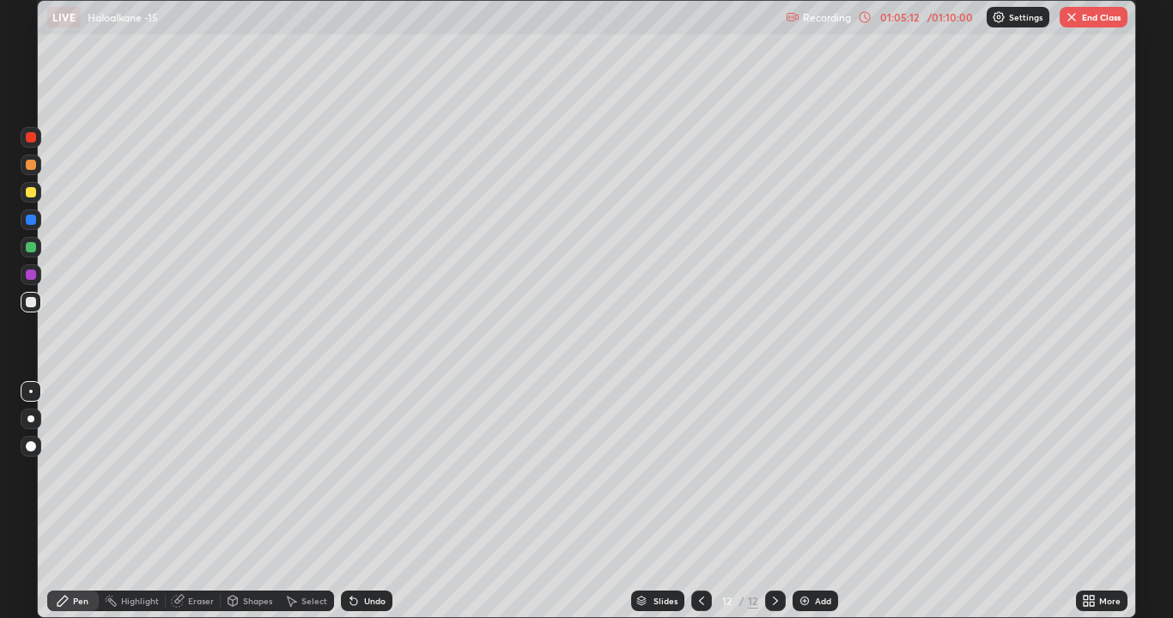
click at [33, 273] on div at bounding box center [31, 275] width 10 height 10
click at [31, 303] on div at bounding box center [31, 302] width 10 height 10
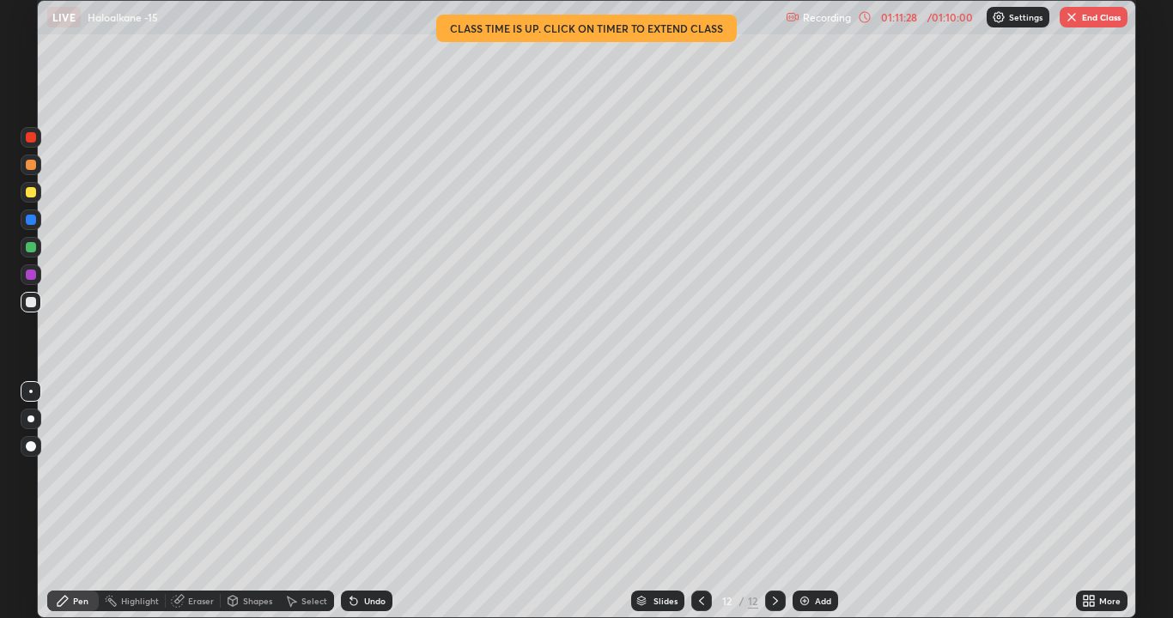
click at [1093, 19] on button "End Class" at bounding box center [1094, 17] width 68 height 21
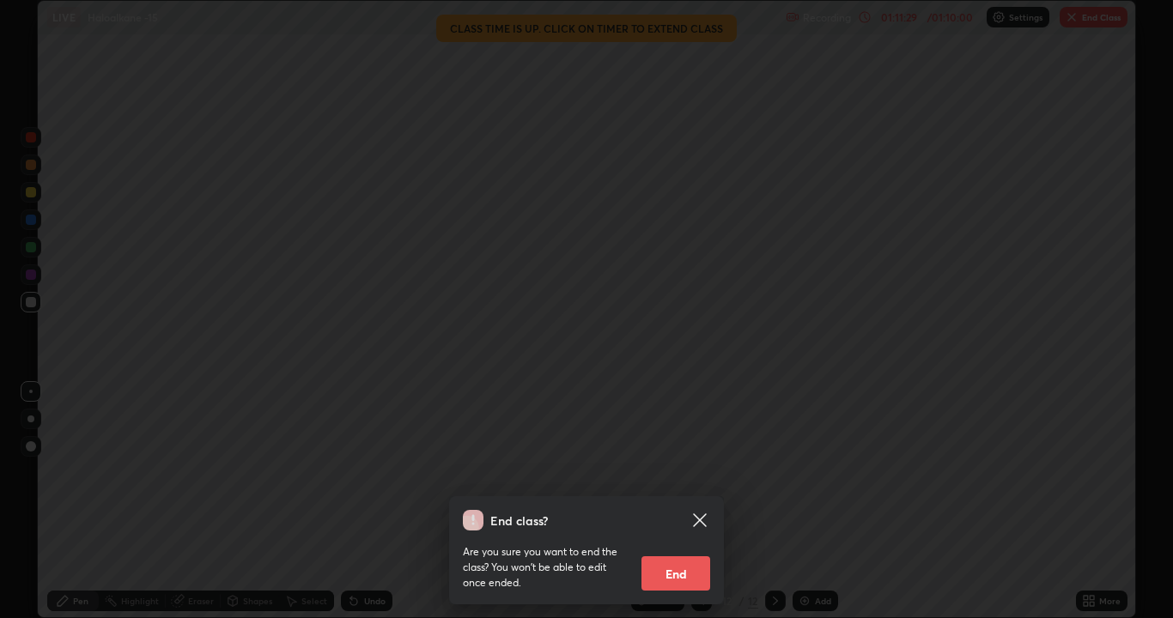
click at [680, 472] on button "End" at bounding box center [675, 573] width 69 height 34
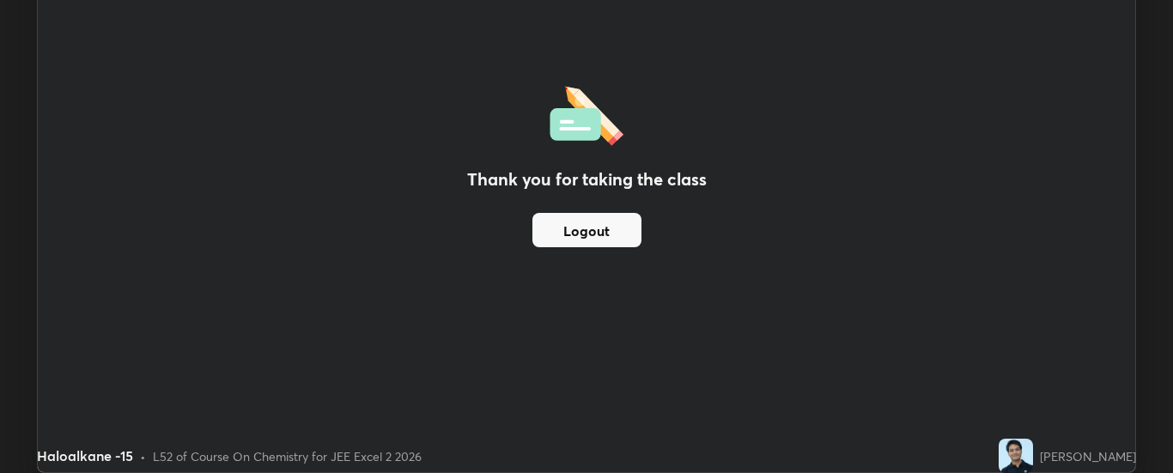
scroll to position [85397, 84698]
